Goal: Check status: Check status

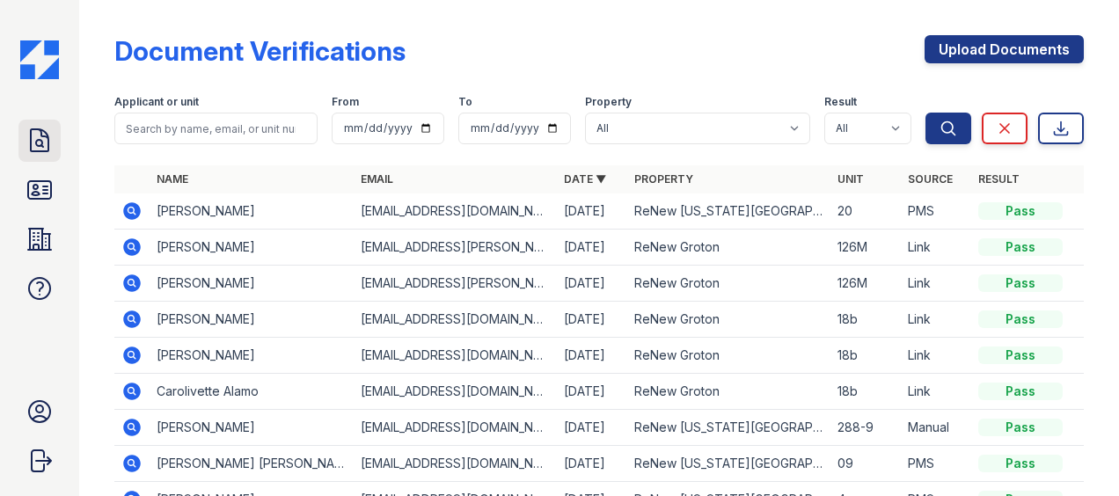
click at [35, 141] on icon at bounding box center [40, 141] width 28 height 28
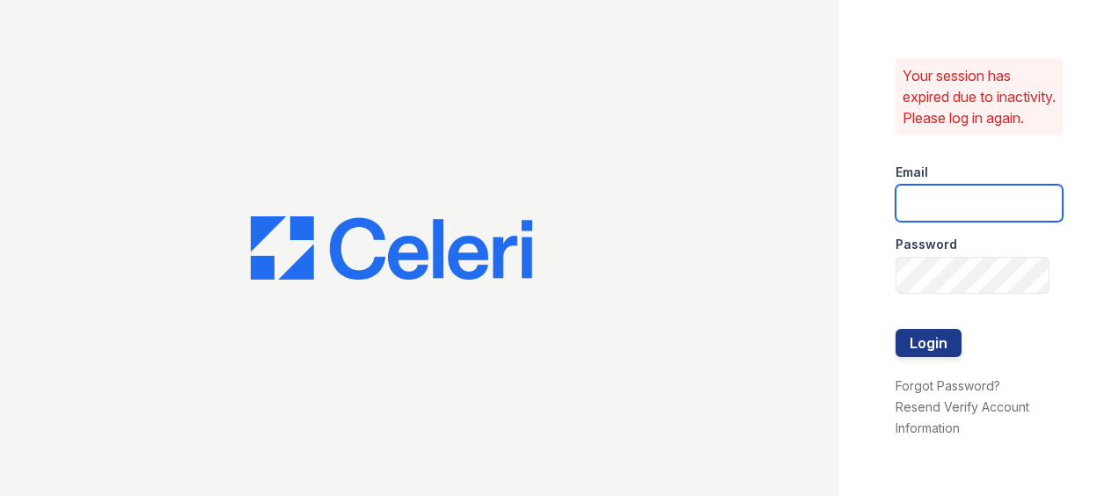
type input "ADavenport@trinity-pm.com"
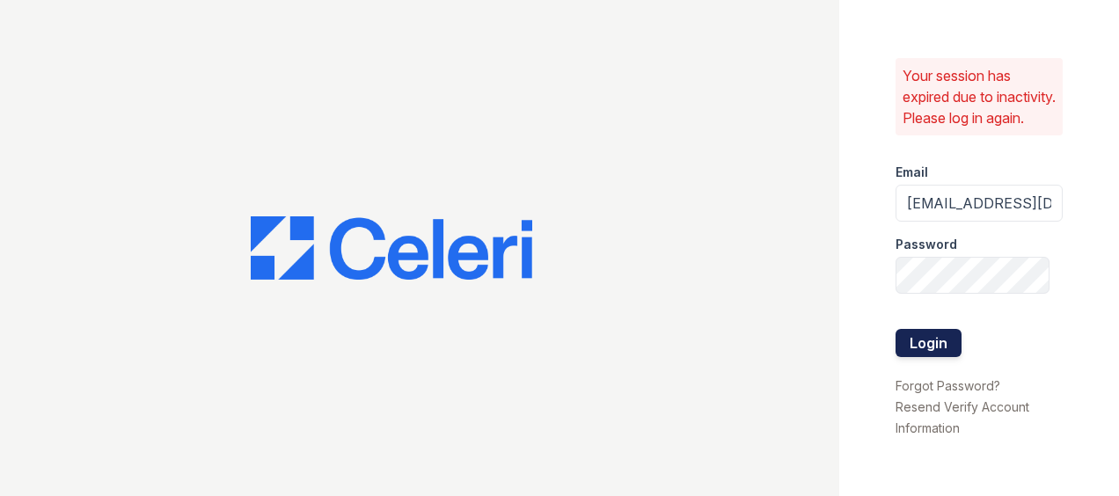
click at [929, 350] on button "Login" at bounding box center [929, 343] width 66 height 28
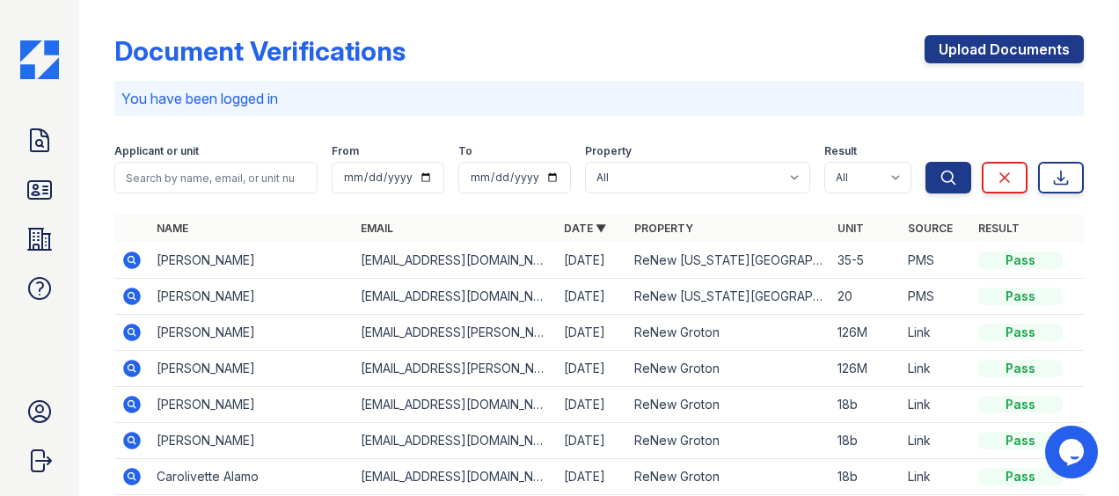
click at [127, 262] on icon at bounding box center [132, 261] width 18 height 18
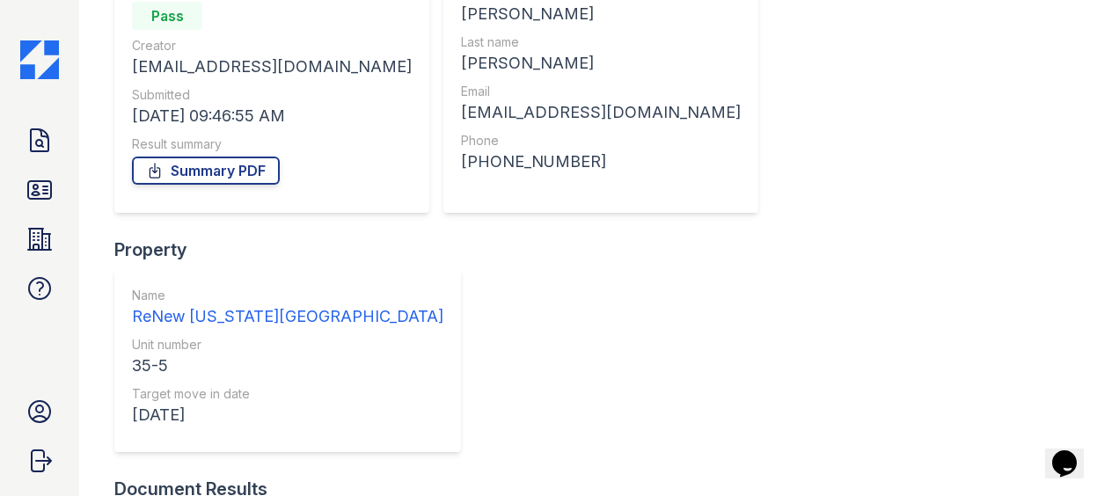
scroll to position [245, 0]
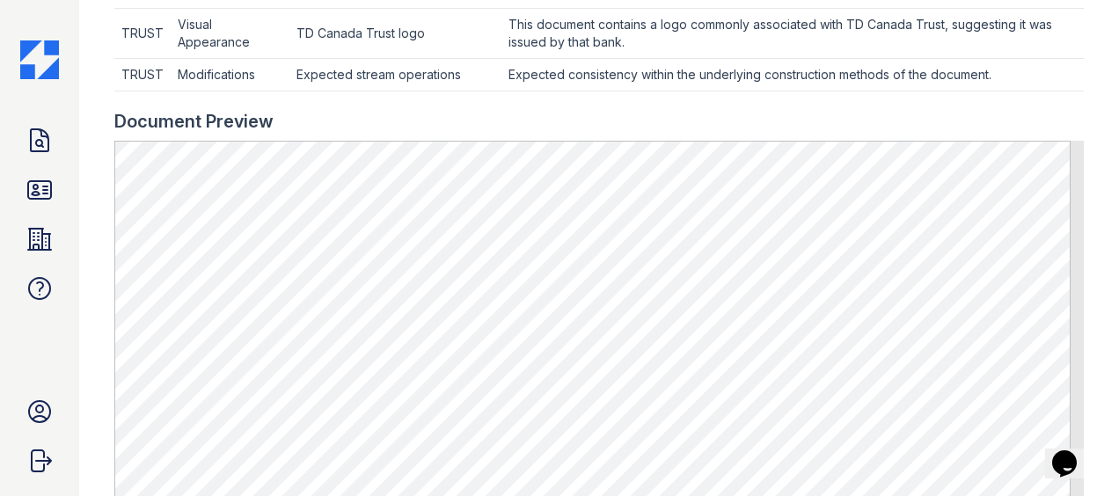
scroll to position [867, 0]
